Goal: Find specific page/section: Find specific page/section

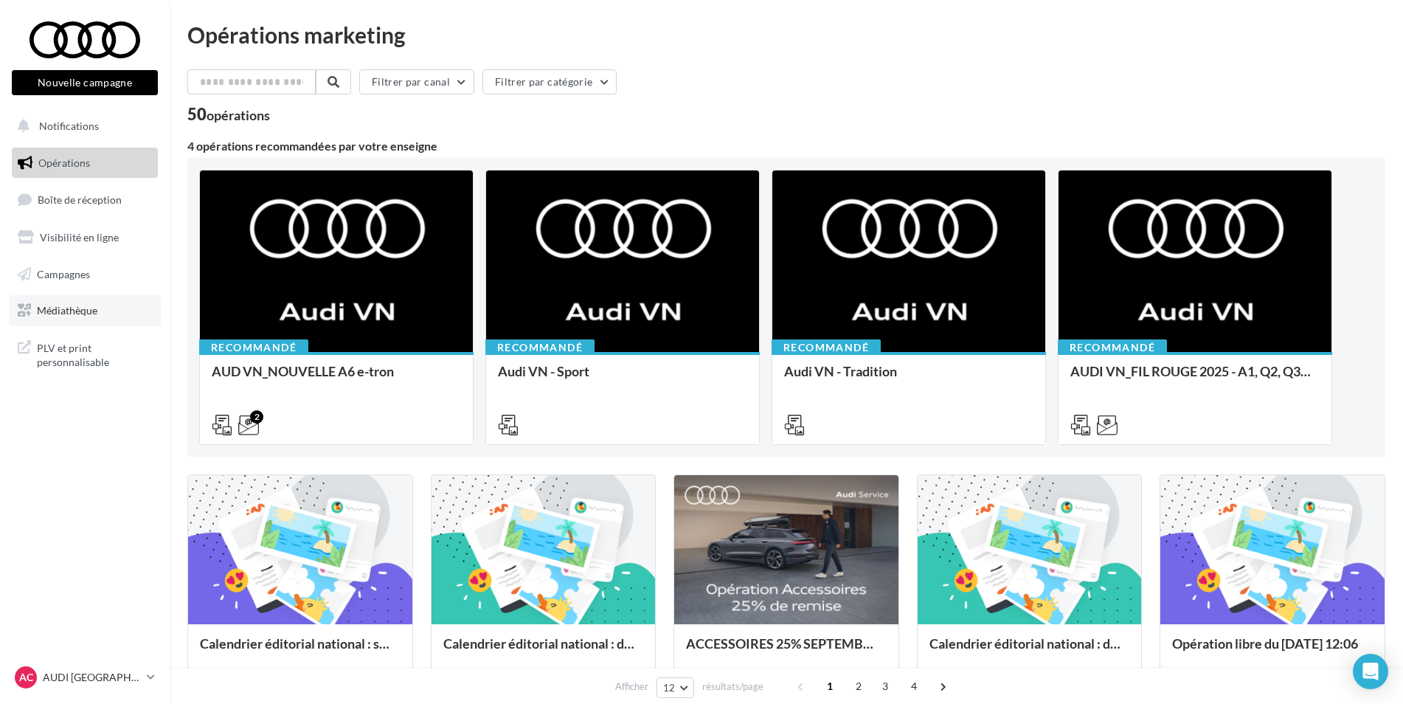
click at [94, 312] on span "Médiathèque" at bounding box center [67, 310] width 60 height 13
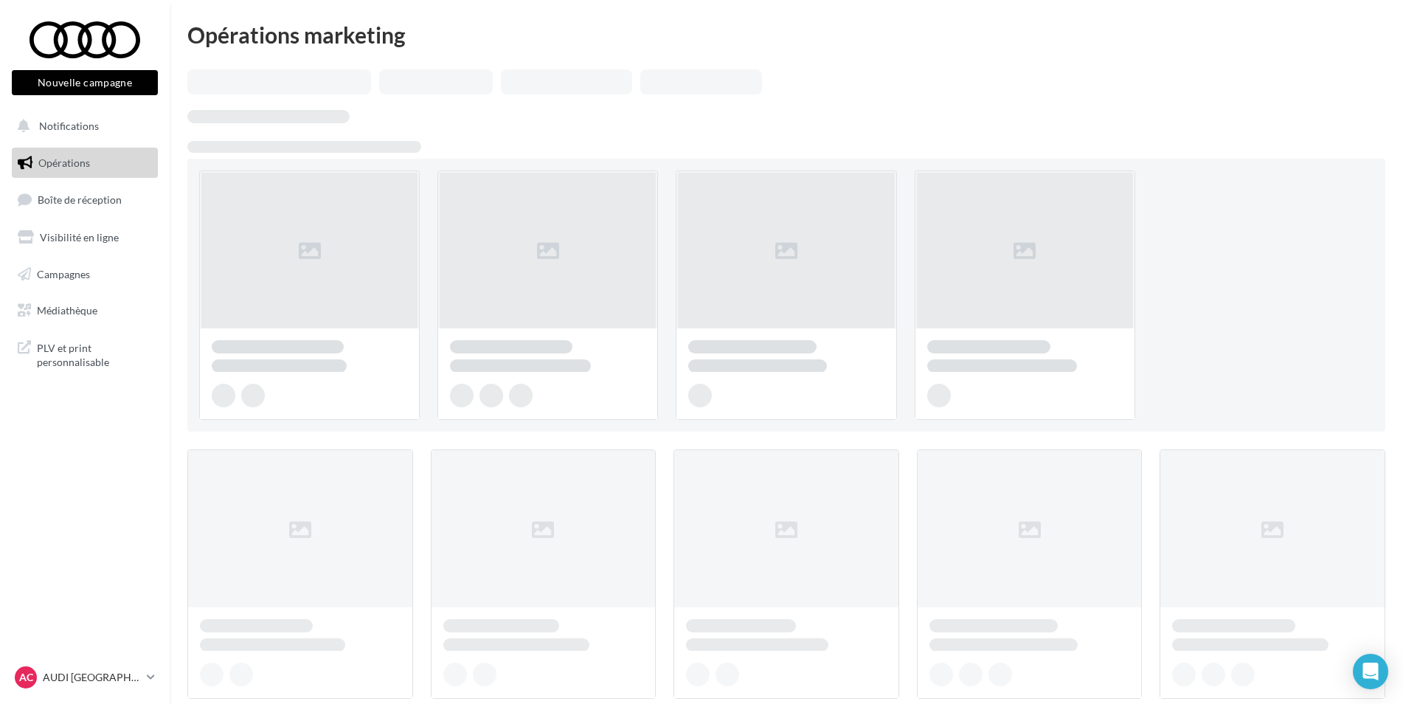
click at [104, 348] on span "PLV et print personnalisable" at bounding box center [94, 354] width 115 height 32
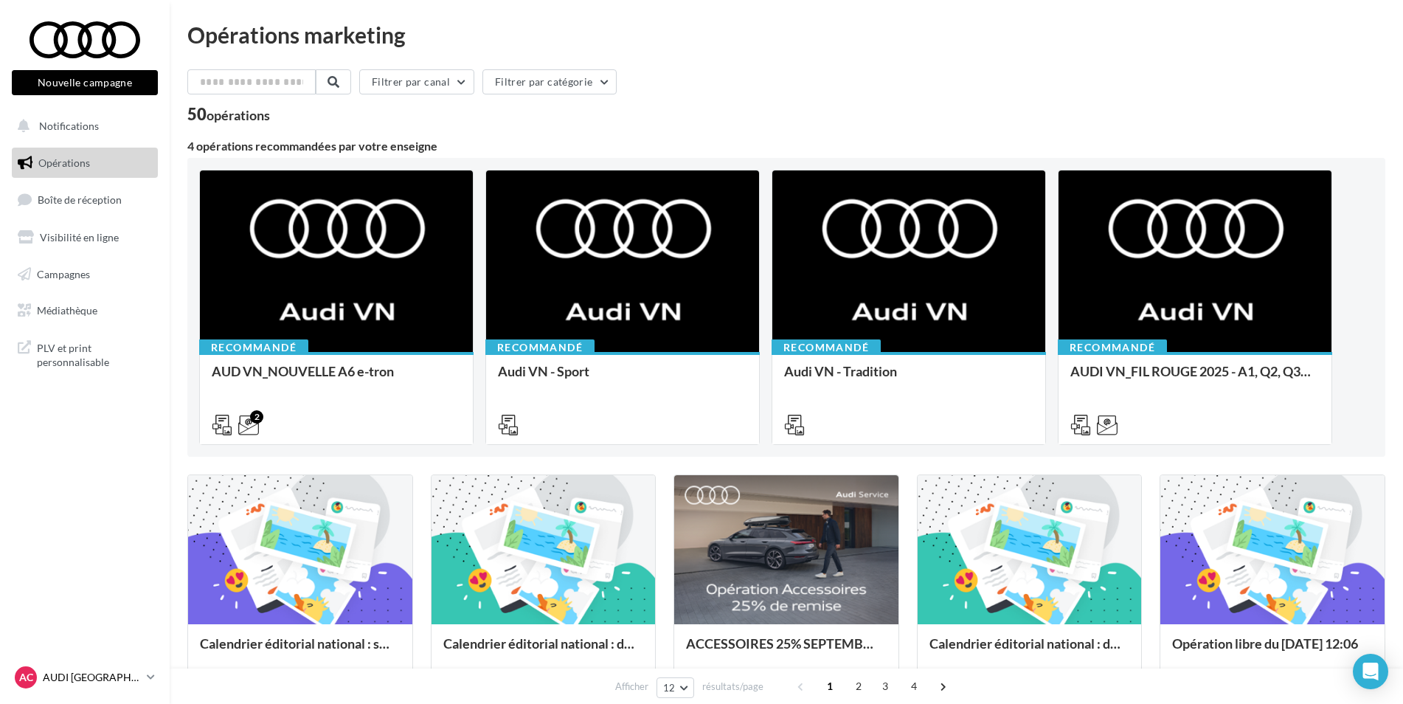
click at [111, 688] on link "AC AUDI CLERMONT FERRAND audi-cler-cha" at bounding box center [85, 677] width 146 height 28
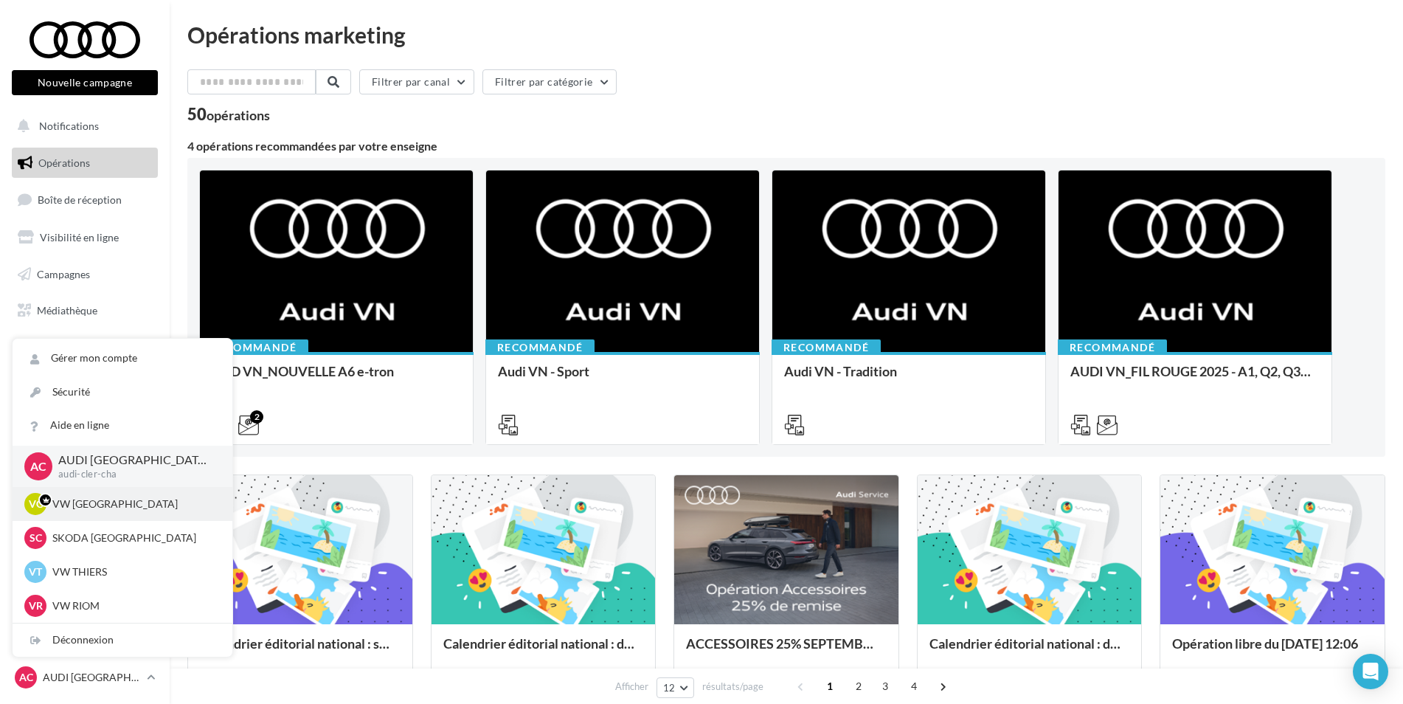
click at [102, 503] on p "VW [GEOGRAPHIC_DATA]" at bounding box center [133, 503] width 162 height 15
